Goal: Task Accomplishment & Management: Manage account settings

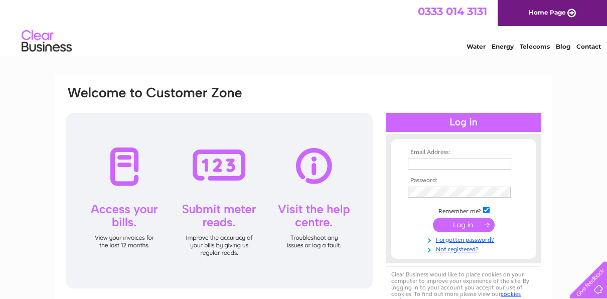
type input "[EMAIL_ADDRESS][DOMAIN_NAME]"
click at [473, 221] on input "submit" at bounding box center [464, 225] width 62 height 14
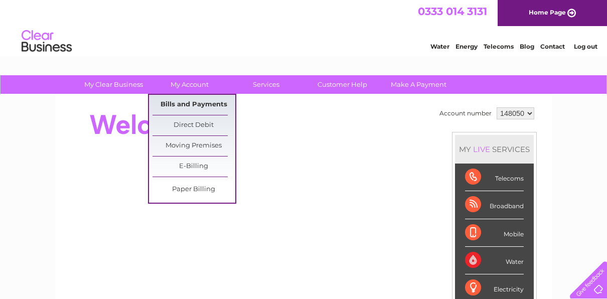
click at [183, 102] on link "Bills and Payments" at bounding box center [193, 105] width 83 height 20
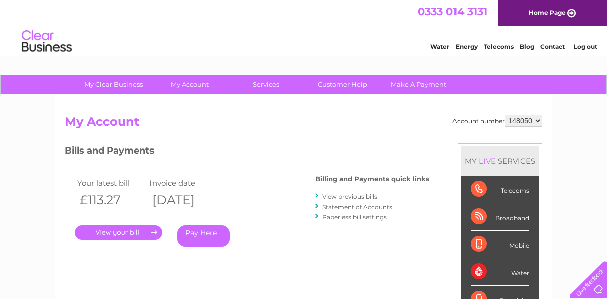
click at [129, 231] on link "." at bounding box center [118, 232] width 87 height 15
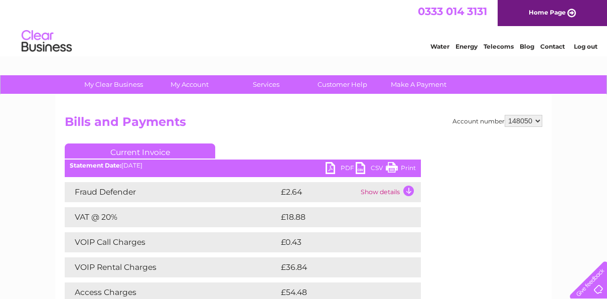
click at [393, 166] on link "Print" at bounding box center [401, 169] width 30 height 15
